Goal: Task Accomplishment & Management: Use online tool/utility

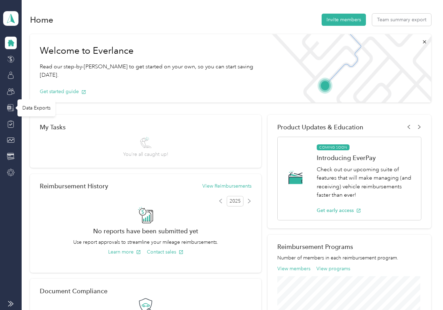
click at [13, 108] on icon at bounding box center [11, 108] width 8 height 8
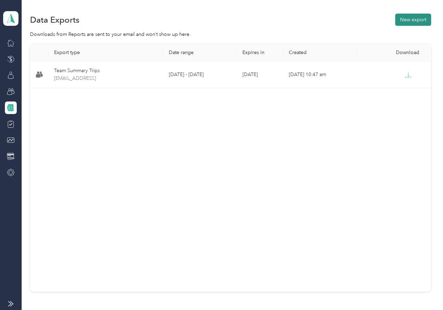
click at [419, 14] on button "New export" at bounding box center [413, 20] width 36 height 12
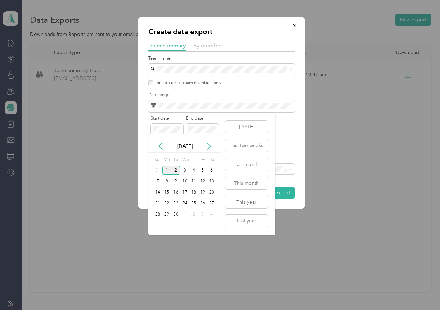
click at [165, 170] on div "1" at bounding box center [166, 170] width 9 height 9
click at [156, 181] on div "7" at bounding box center [157, 181] width 9 height 9
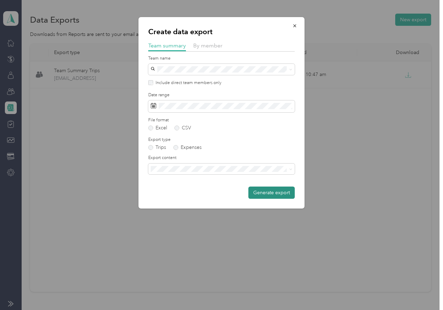
click at [273, 192] on button "Generate export" at bounding box center [271, 193] width 46 height 12
